Goal: Information Seeking & Learning: Learn about a topic

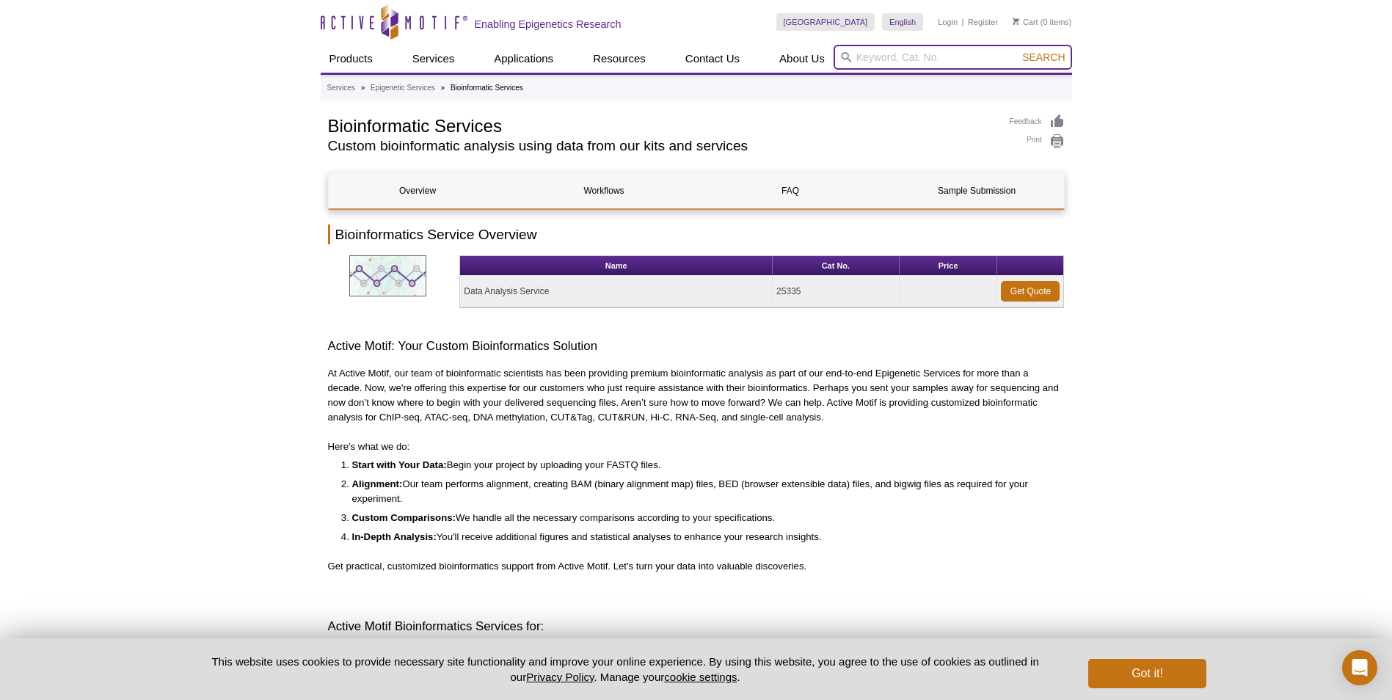
click at [905, 53] on input "search" at bounding box center [953, 57] width 239 height 25
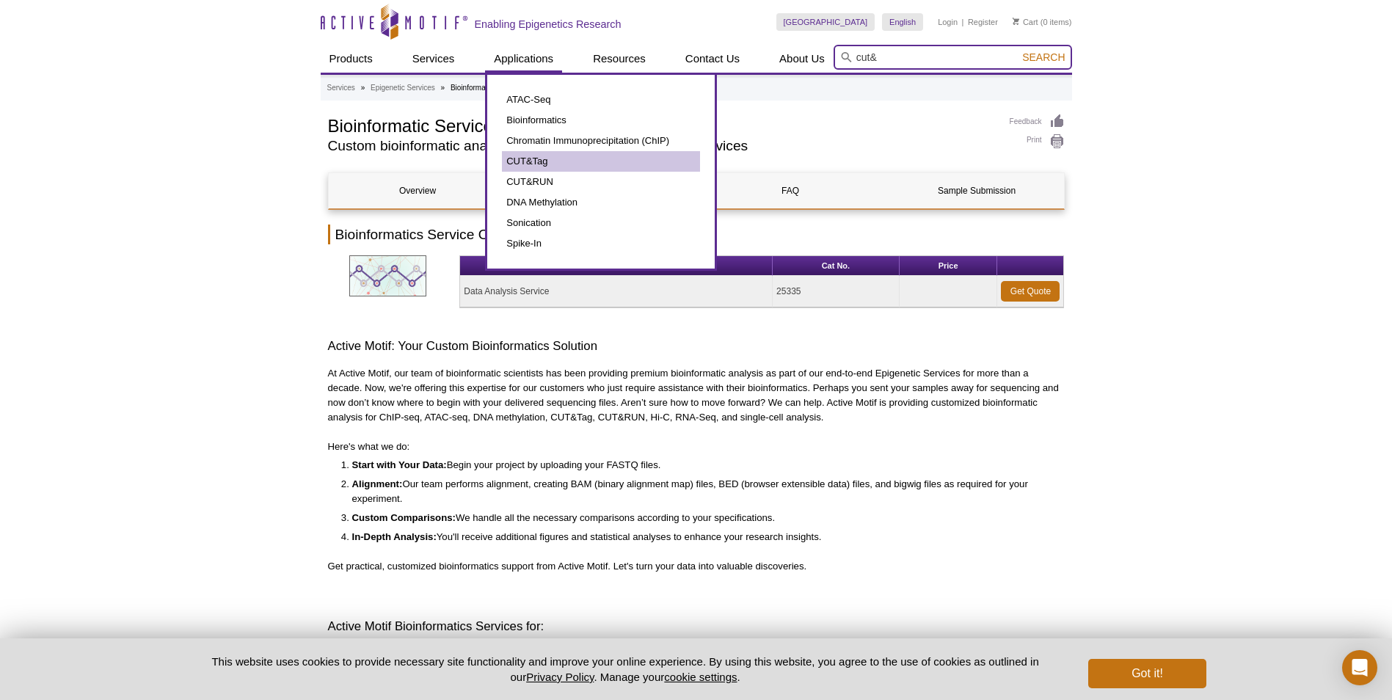
type input "cut&"
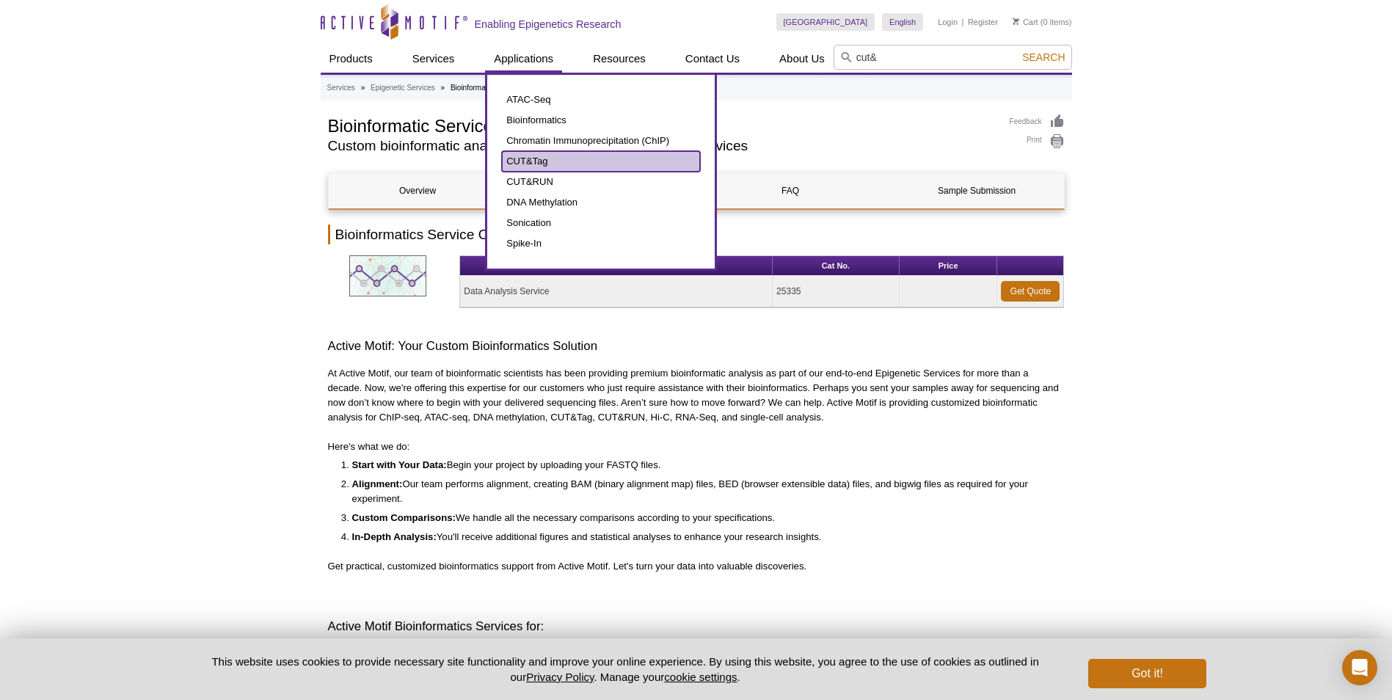
click at [545, 161] on link "CUT&Tag" at bounding box center [601, 161] width 198 height 21
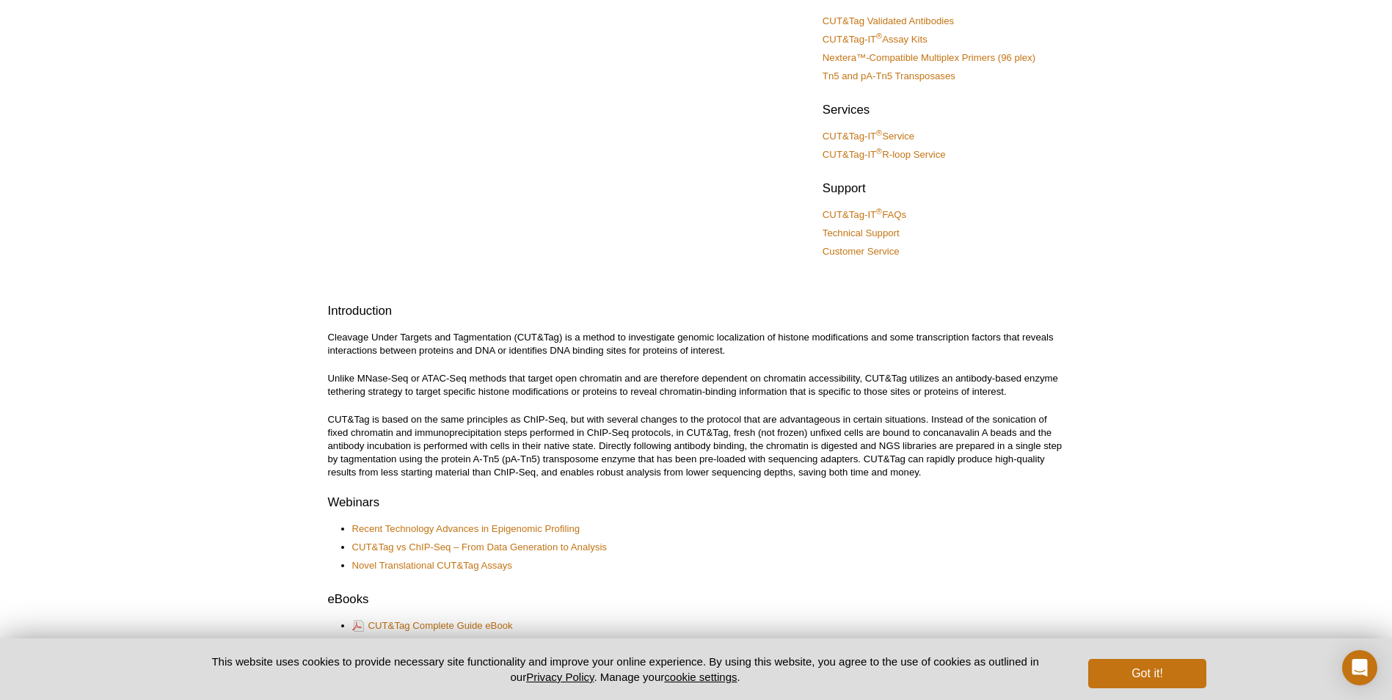
scroll to position [150, 0]
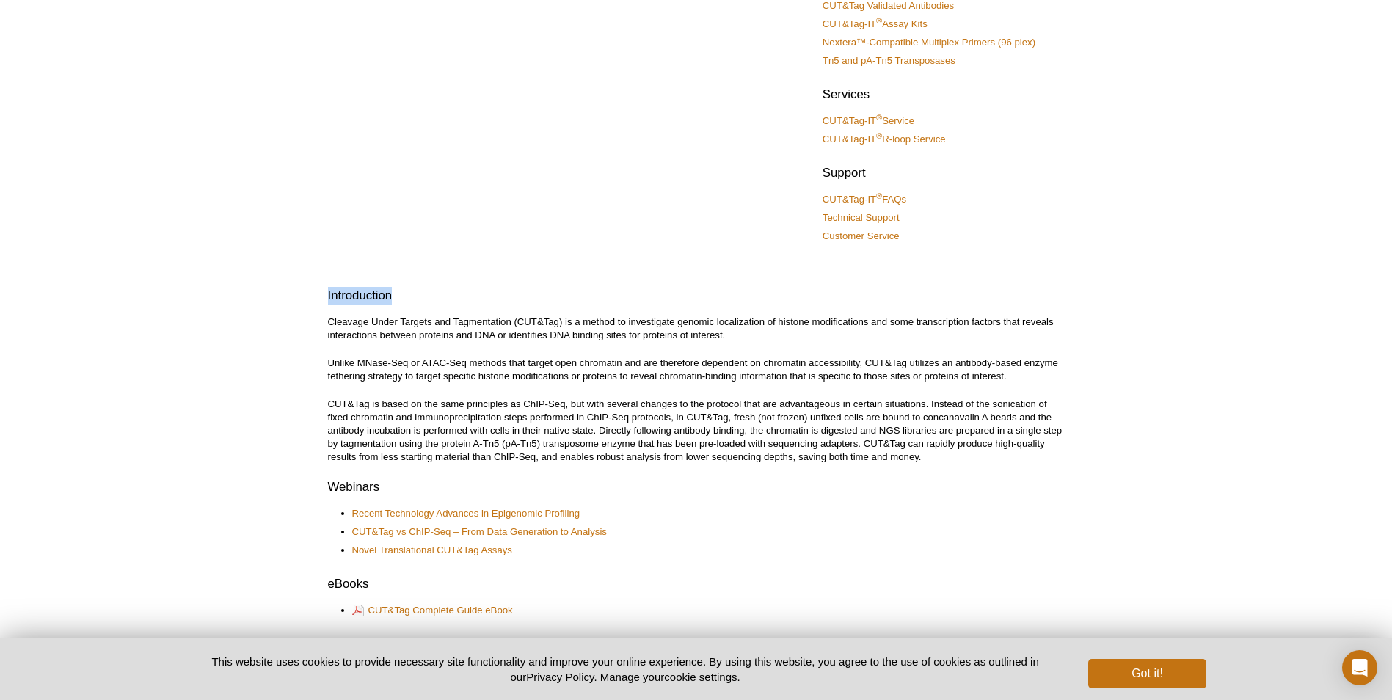
drag, startPoint x: 1389, startPoint y: 258, endPoint x: 1385, endPoint y: 305, distance: 47.2
click at [1385, 305] on div "Active Motif Logo Enabling Epigenetics Research 0 Search Skip to content Active…" at bounding box center [696, 713] width 1392 height 1726
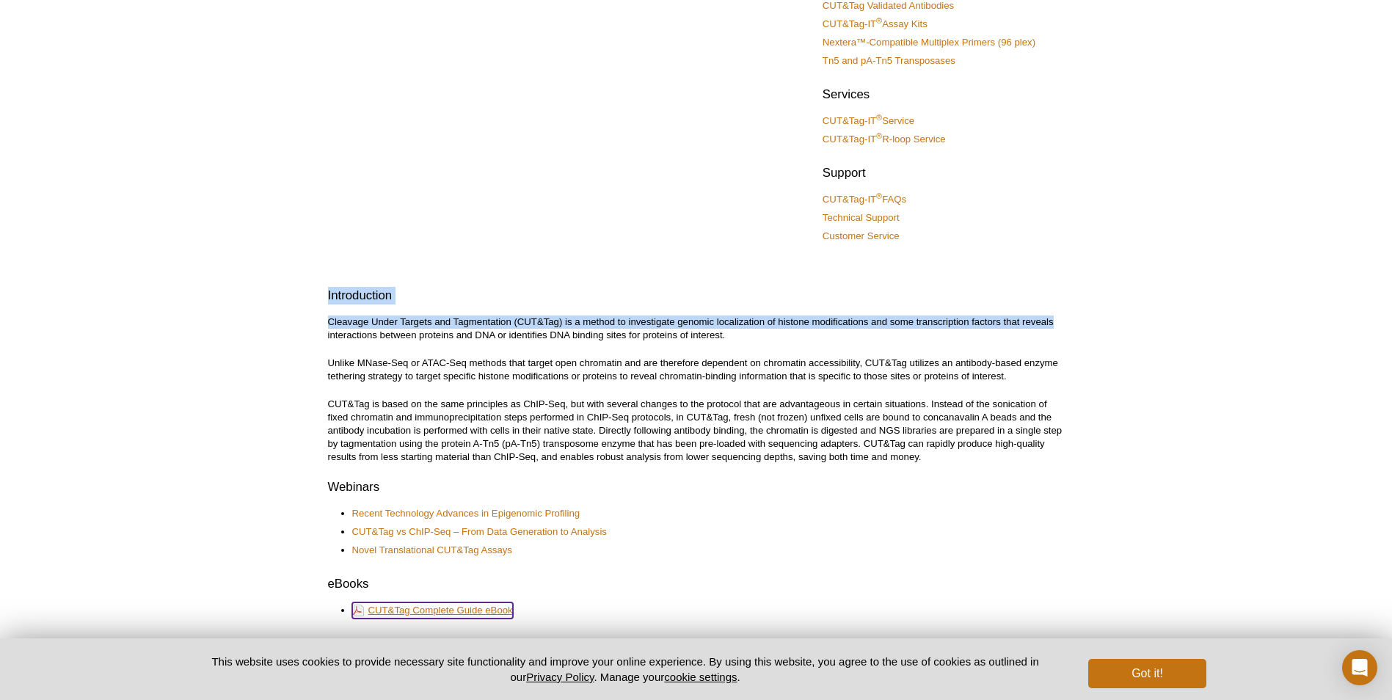
click at [481, 608] on link "CUT&Tag Complete Guide eBook" at bounding box center [432, 610] width 161 height 16
